Goal: Task Accomplishment & Management: Complete application form

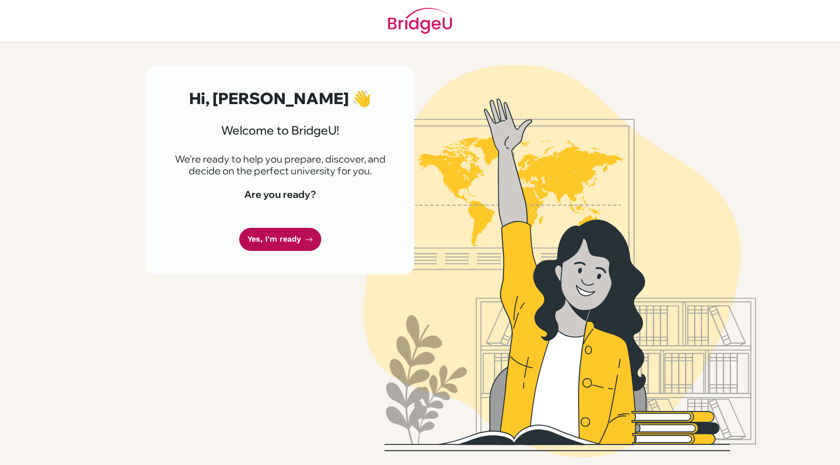
click at [295, 236] on link "Yes, I'm ready" at bounding box center [280, 239] width 82 height 23
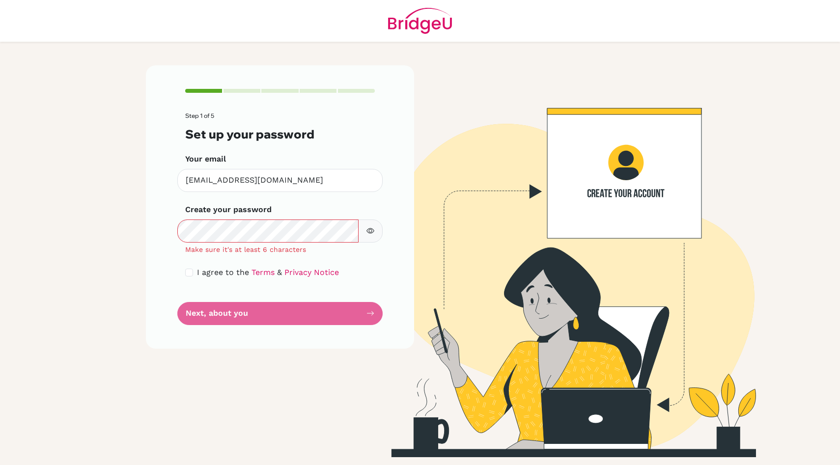
click at [372, 236] on button "button" at bounding box center [370, 231] width 25 height 23
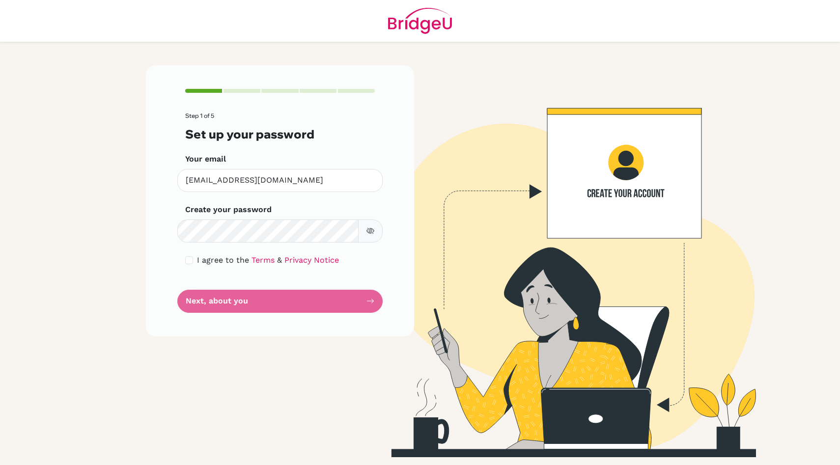
click at [375, 232] on button "button" at bounding box center [370, 231] width 25 height 23
click at [186, 261] on input "checkbox" at bounding box center [189, 260] width 8 height 8
checkbox input "true"
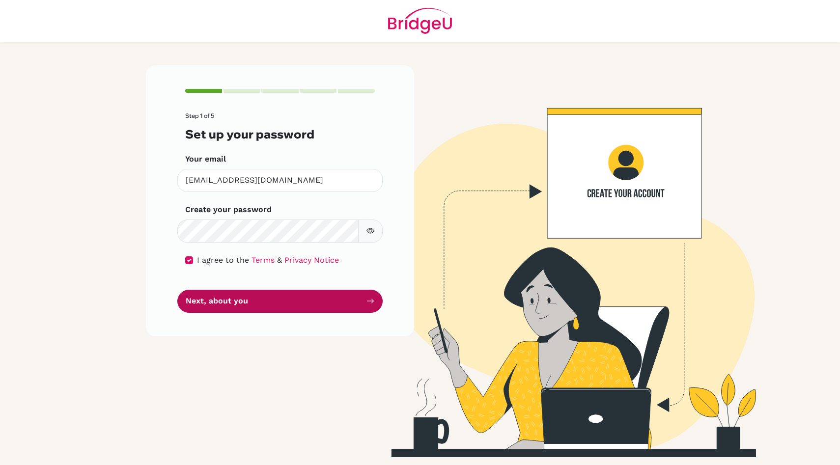
click at [208, 298] on button "Next, about you" at bounding box center [279, 301] width 205 height 23
